Goal: Transaction & Acquisition: Book appointment/travel/reservation

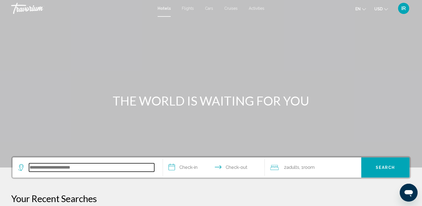
click at [70, 166] on input "Search widget" at bounding box center [91, 167] width 125 height 8
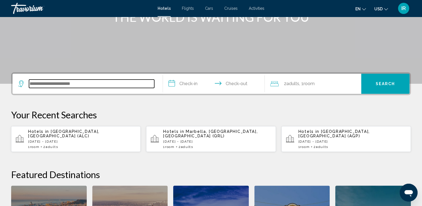
scroll to position [137, 0]
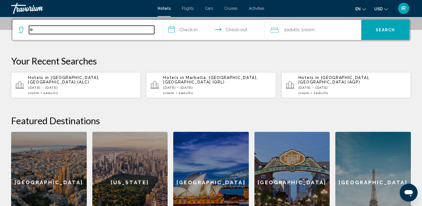
type input "*"
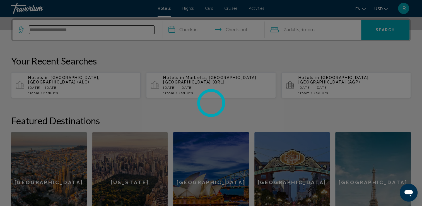
type input "**********"
click at [196, 32] on div at bounding box center [211, 103] width 422 height 206
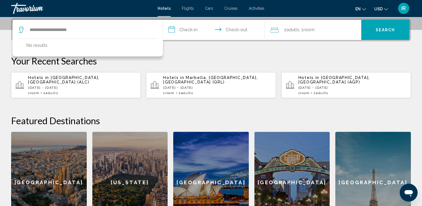
click at [191, 31] on input "**********" at bounding box center [215, 31] width 104 height 22
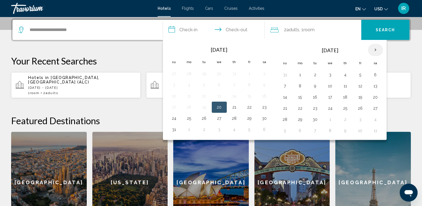
click at [375, 49] on th "Next month" at bounding box center [375, 50] width 15 height 12
click at [375, 50] on th "Next month" at bounding box center [375, 50] width 15 height 12
click at [357, 115] on button "28" at bounding box center [360, 119] width 9 height 8
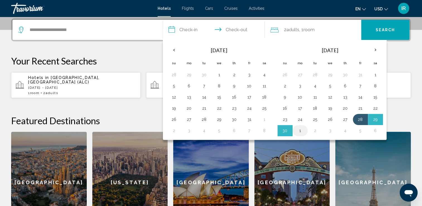
click at [297, 130] on button "1" at bounding box center [299, 131] width 9 height 8
type input "**********"
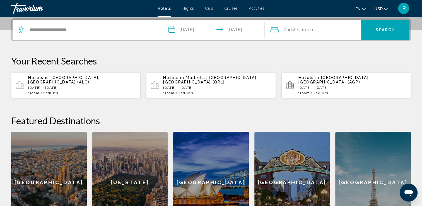
click at [293, 31] on span "Adults" at bounding box center [292, 29] width 13 height 5
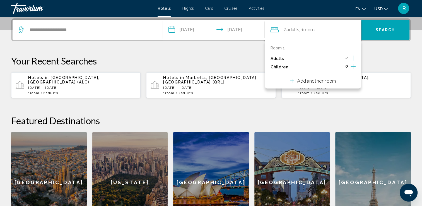
click at [352, 57] on icon "Increment adults" at bounding box center [352, 58] width 5 height 7
click at [378, 44] on div "**********" at bounding box center [211, 125] width 422 height 215
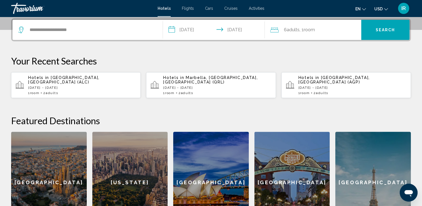
click at [375, 32] on button "Search" at bounding box center [385, 30] width 48 height 20
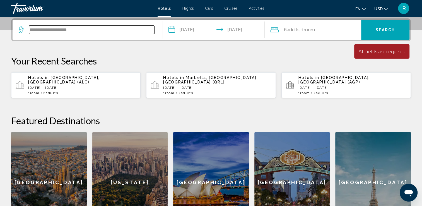
click at [88, 32] on input "**********" at bounding box center [91, 30] width 125 height 8
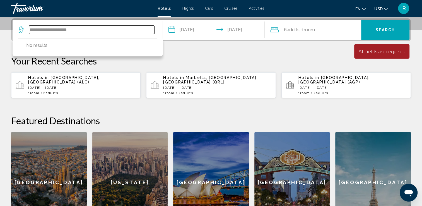
drag, startPoint x: 84, startPoint y: 28, endPoint x: -1, endPoint y: 19, distance: 85.3
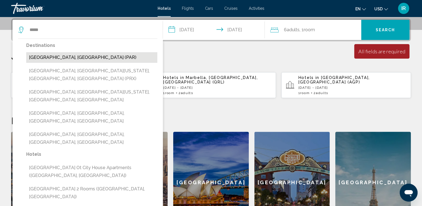
click at [49, 57] on button "[GEOGRAPHIC_DATA], [GEOGRAPHIC_DATA] (PAR)" at bounding box center [91, 57] width 131 height 11
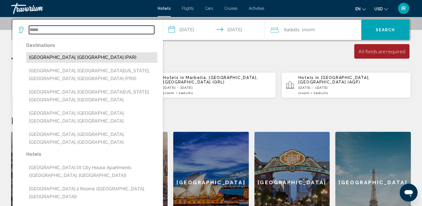
type input "**********"
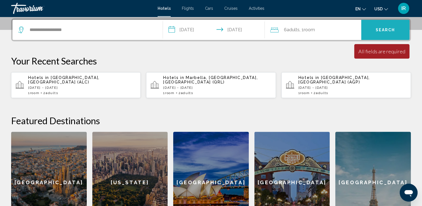
click at [377, 34] on button "Search" at bounding box center [385, 30] width 48 height 20
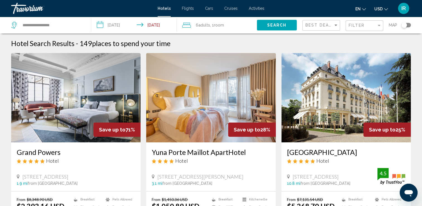
click at [219, 26] on span "Room" at bounding box center [219, 25] width 10 height 4
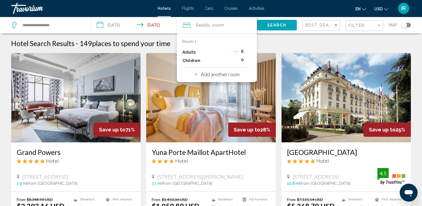
click at [278, 7] on div "en English Español Français Italiano Português русский USD USD ($) MXN (Mex$) C…" at bounding box center [340, 9] width 141 height 12
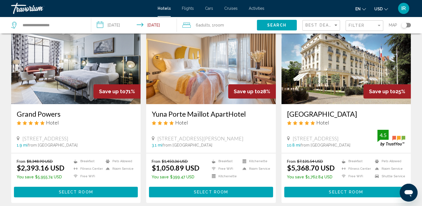
scroll to position [56, 0]
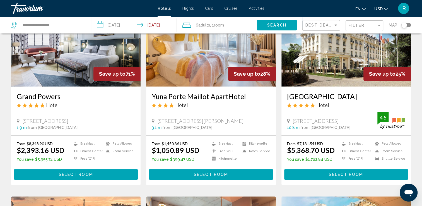
click at [201, 71] on img "Main content" at bounding box center [210, 41] width 129 height 89
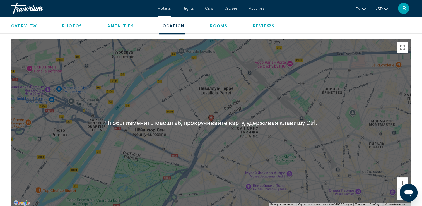
scroll to position [529, 0]
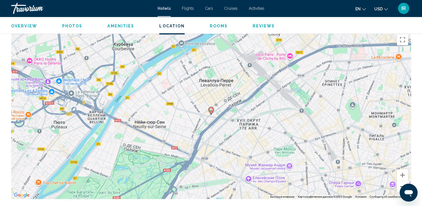
click at [399, 182] on button "Уменьшить" at bounding box center [402, 186] width 11 height 11
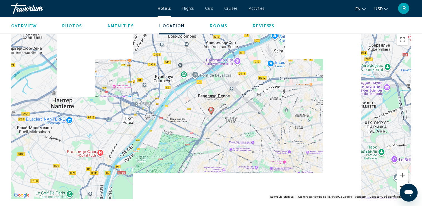
click at [399, 182] on button "Уменьшить" at bounding box center [402, 186] width 11 height 11
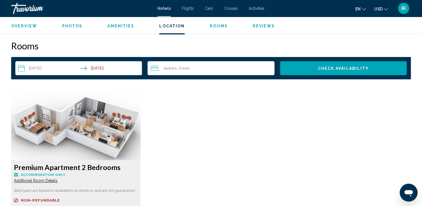
scroll to position [697, 0]
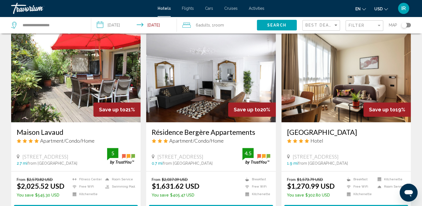
scroll to position [446, 0]
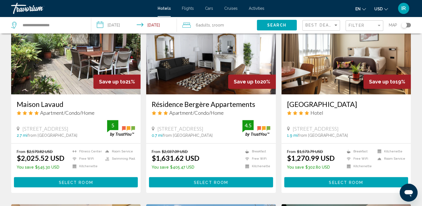
click at [81, 74] on img "Main content" at bounding box center [75, 49] width 129 height 89
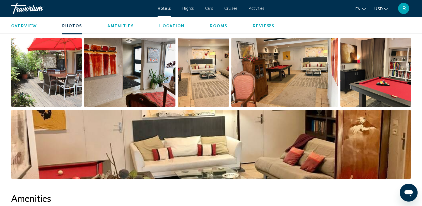
scroll to position [334, 0]
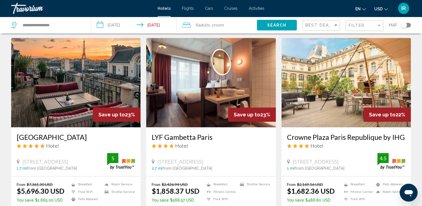
scroll to position [251, 0]
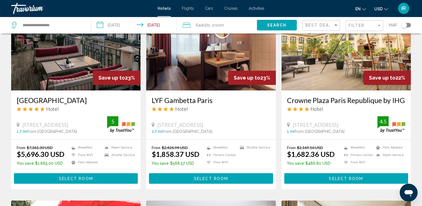
click at [315, 104] on h3 "Crowne Plaza Paris Republique by IHG" at bounding box center [346, 100] width 118 height 8
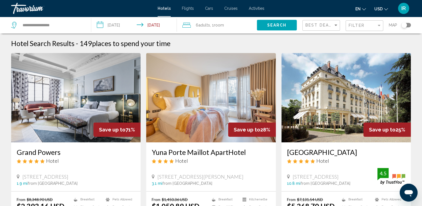
click at [200, 25] on span "Adults" at bounding box center [204, 25] width 12 height 4
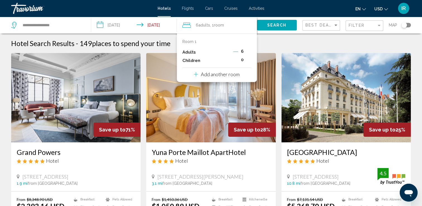
click at [234, 51] on icon "Decrement adults" at bounding box center [235, 51] width 5 height 5
click at [269, 25] on span "Search" at bounding box center [277, 25] width 20 height 4
